Goal: Task Accomplishment & Management: Complete application form

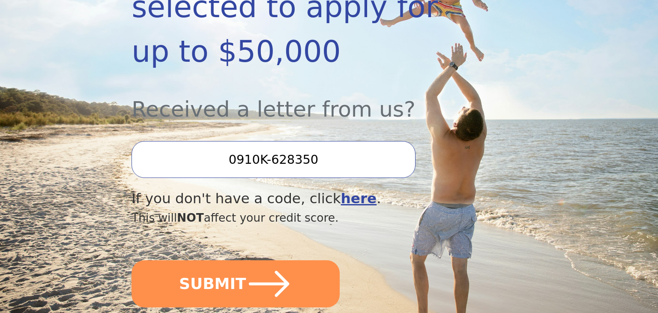
scroll to position [246, 0]
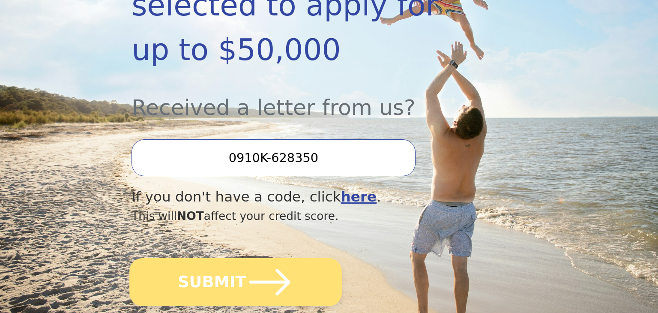
click at [257, 258] on icon "submit" at bounding box center [269, 281] width 47 height 47
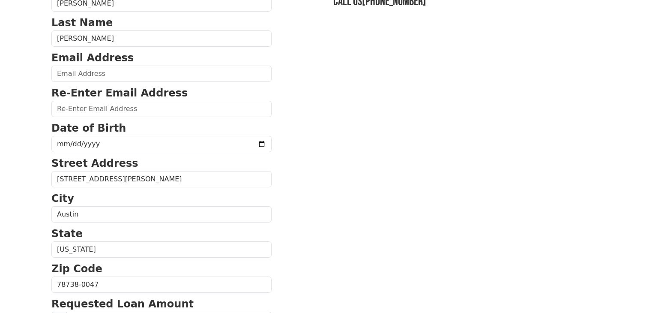
scroll to position [96, 0]
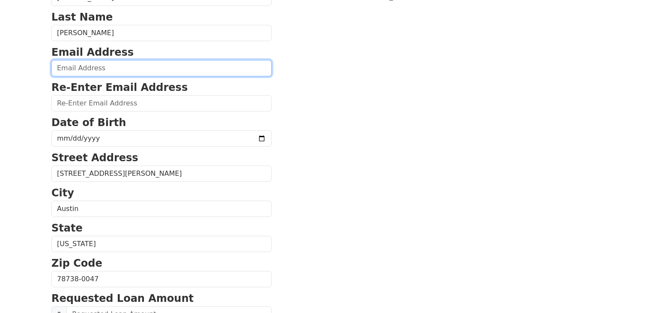
click at [168, 75] on input "email" at bounding box center [161, 68] width 220 height 16
type input "[EMAIL_ADDRESS][DOMAIN_NAME]"
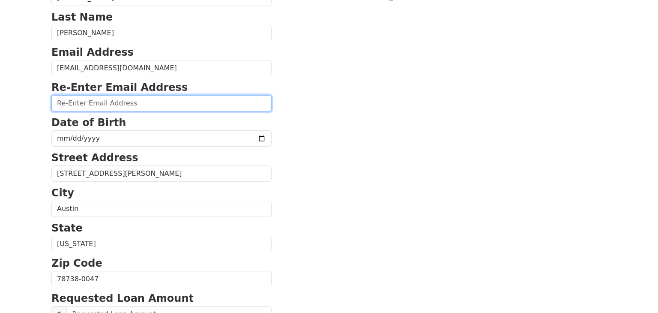
type input "[EMAIL_ADDRESS][DOMAIN_NAME]"
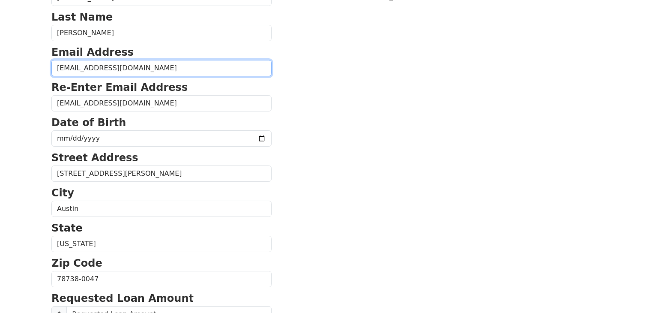
type input "[PHONE_NUMBER]"
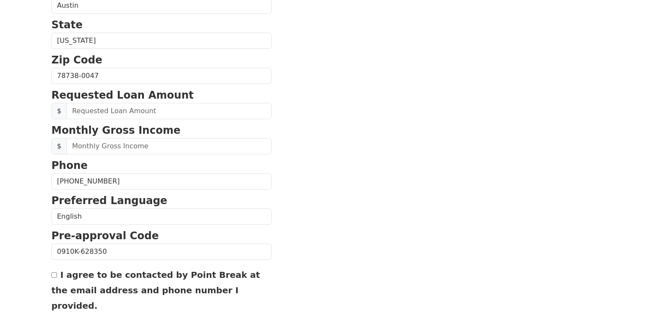
scroll to position [322, 0]
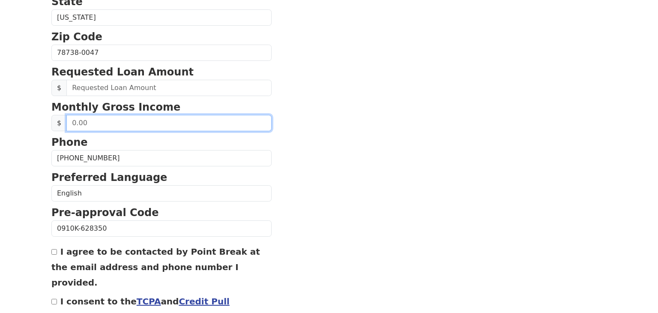
click at [75, 120] on input "text" at bounding box center [168, 123] width 205 height 16
drag, startPoint x: 138, startPoint y: 121, endPoint x: 60, endPoint y: 119, distance: 78.4
click at [60, 119] on div "$" at bounding box center [161, 123] width 220 height 16
type input "7,000.00"
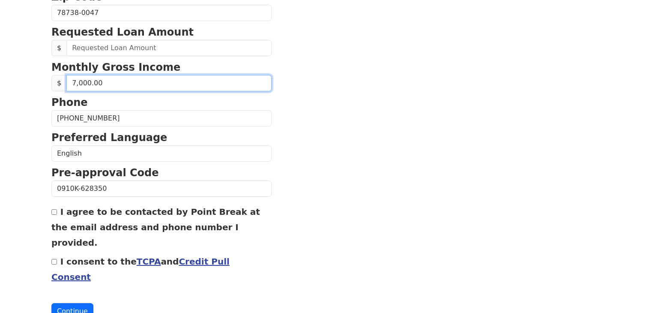
scroll to position [365, 0]
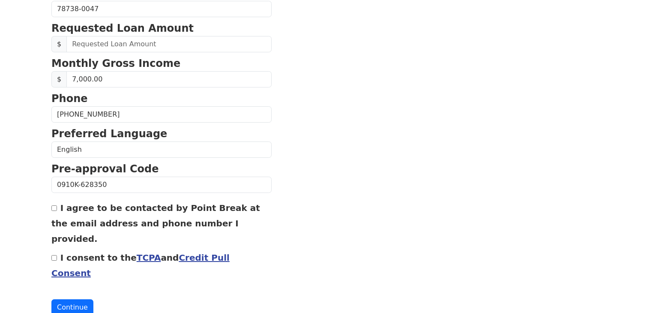
click at [53, 206] on input "I agree to be contacted by Point Break at the email address and phone number I …" at bounding box center [54, 208] width 6 height 6
checkbox input "true"
click at [54, 255] on input "I consent to the TCPA and Credit Pull Consent" at bounding box center [54, 258] width 6 height 6
checkbox input "true"
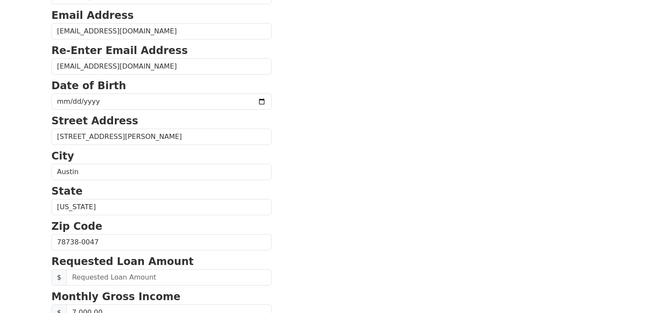
scroll to position [96, 0]
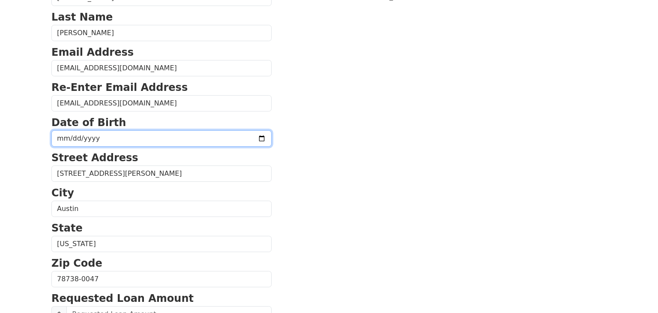
click at [64, 137] on input "date" at bounding box center [161, 138] width 220 height 16
type input "[DATE]"
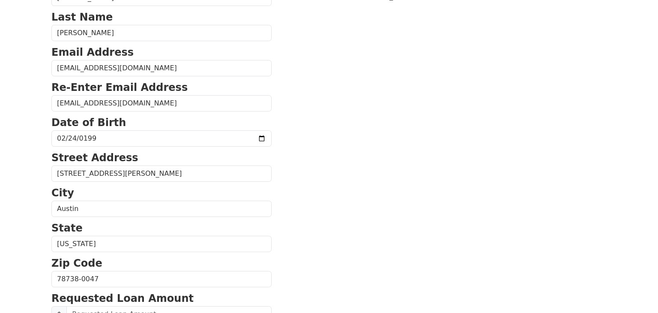
click at [259, 186] on section "First Name [PERSON_NAME] Name [PERSON_NAME] Email Address [EMAIL_ADDRESS][DOMAI…" at bounding box center [328, 279] width 555 height 611
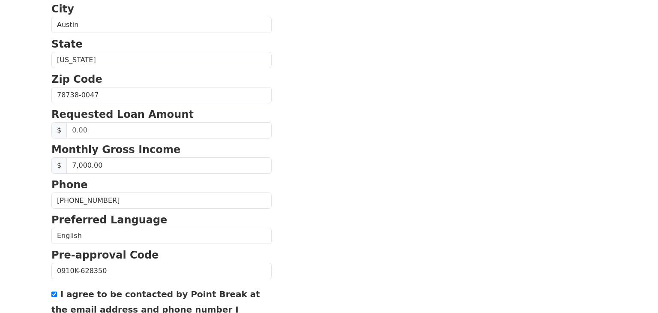
scroll to position [278, 0]
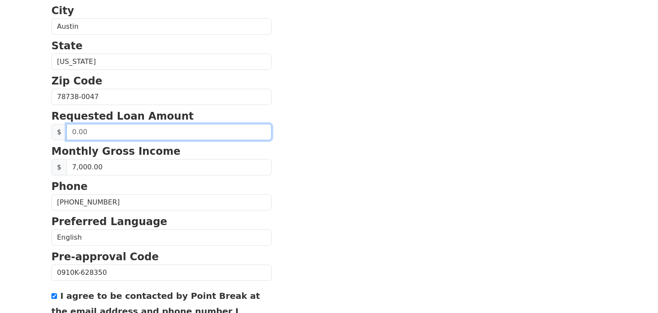
click at [74, 130] on input "text" at bounding box center [168, 132] width 205 height 16
type input "10,000.00"
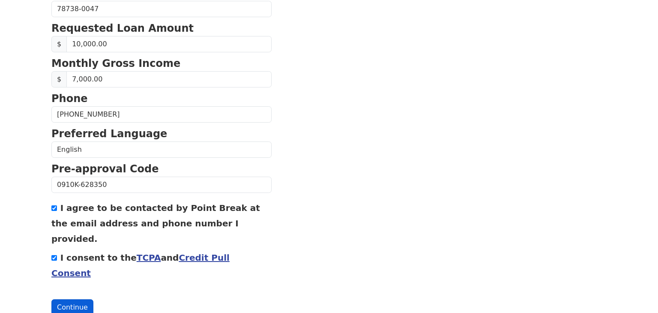
click at [75, 299] on button "Continue" at bounding box center [72, 307] width 42 height 16
